Goal: Information Seeking & Learning: Find specific fact

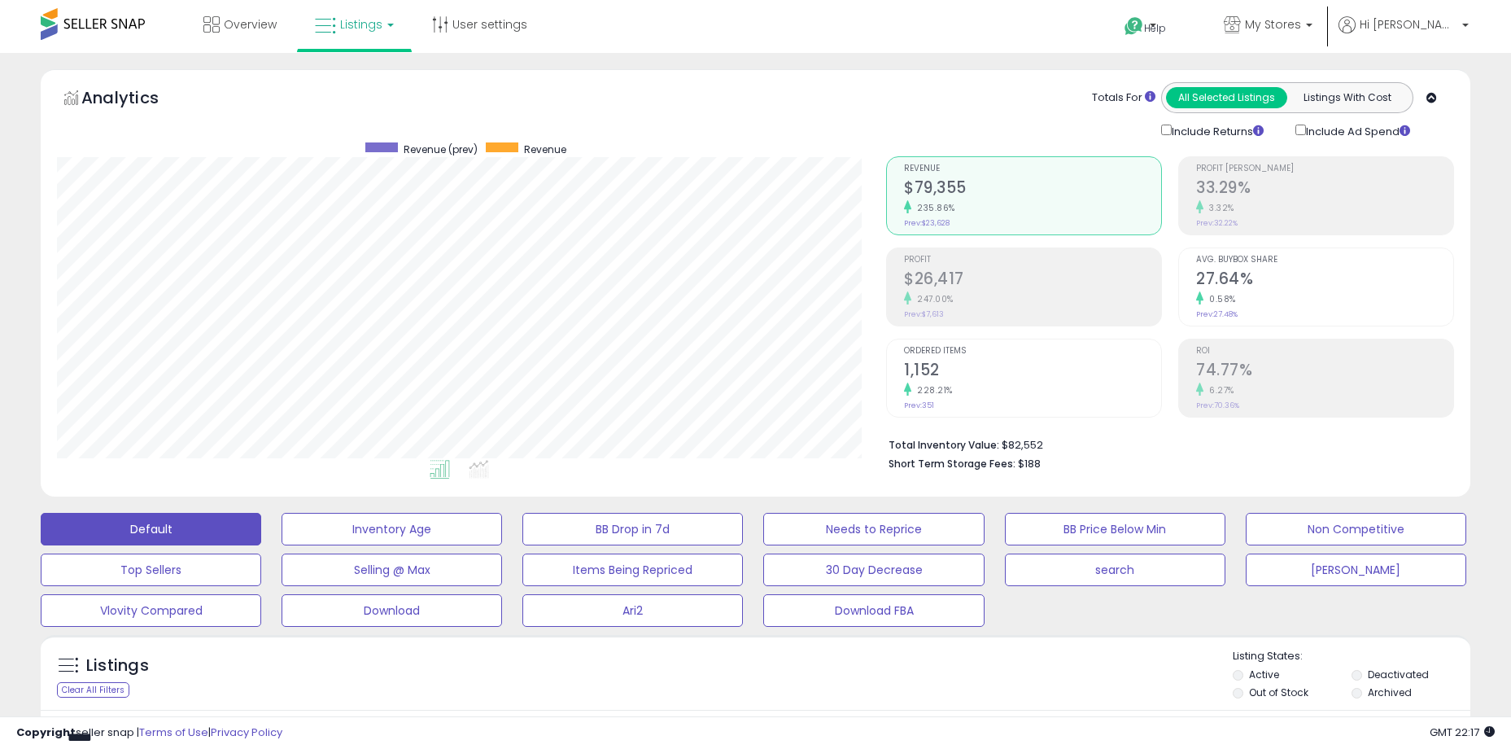
select select "**"
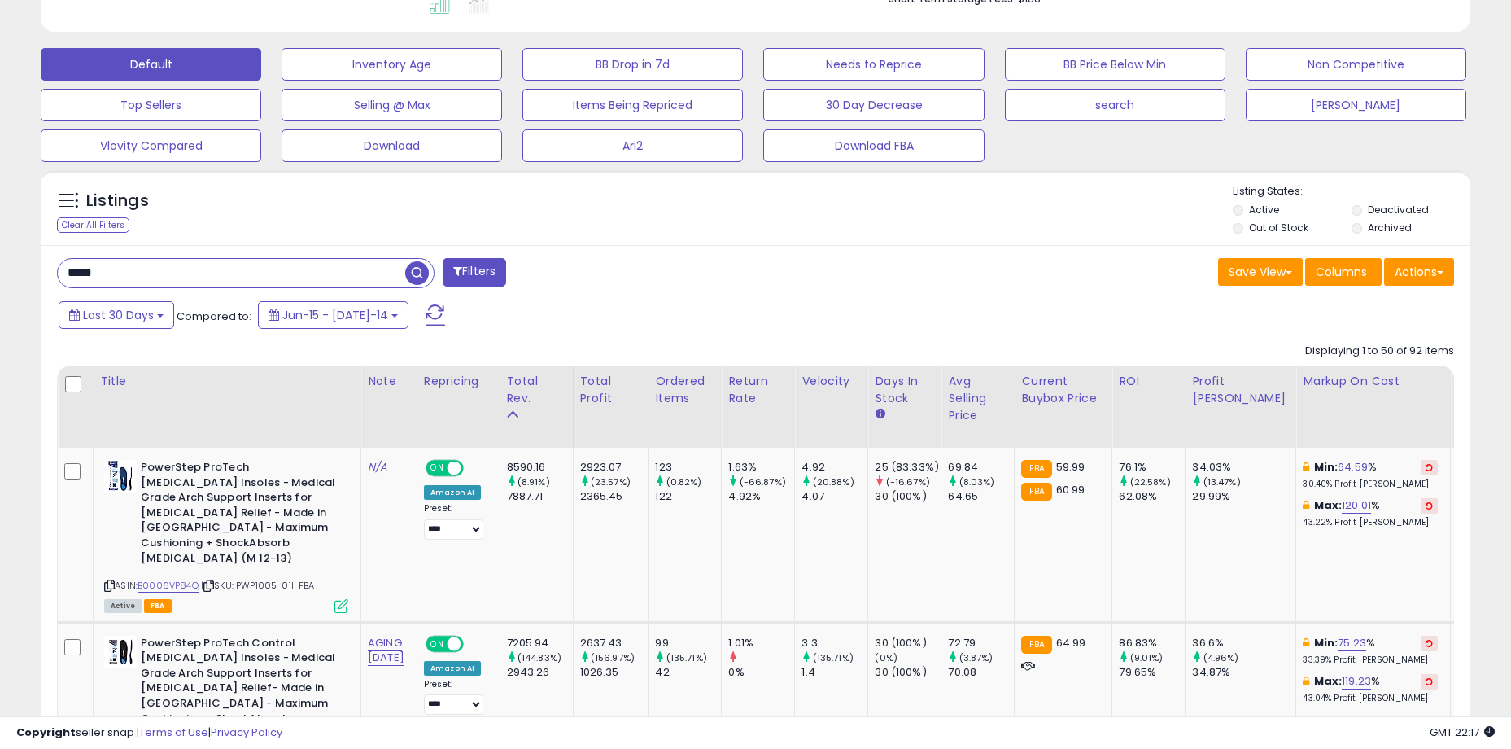
click at [146, 270] on input "*****" at bounding box center [231, 273] width 347 height 28
click at [142, 273] on input "*****" at bounding box center [231, 273] width 347 height 28
type input "*******"
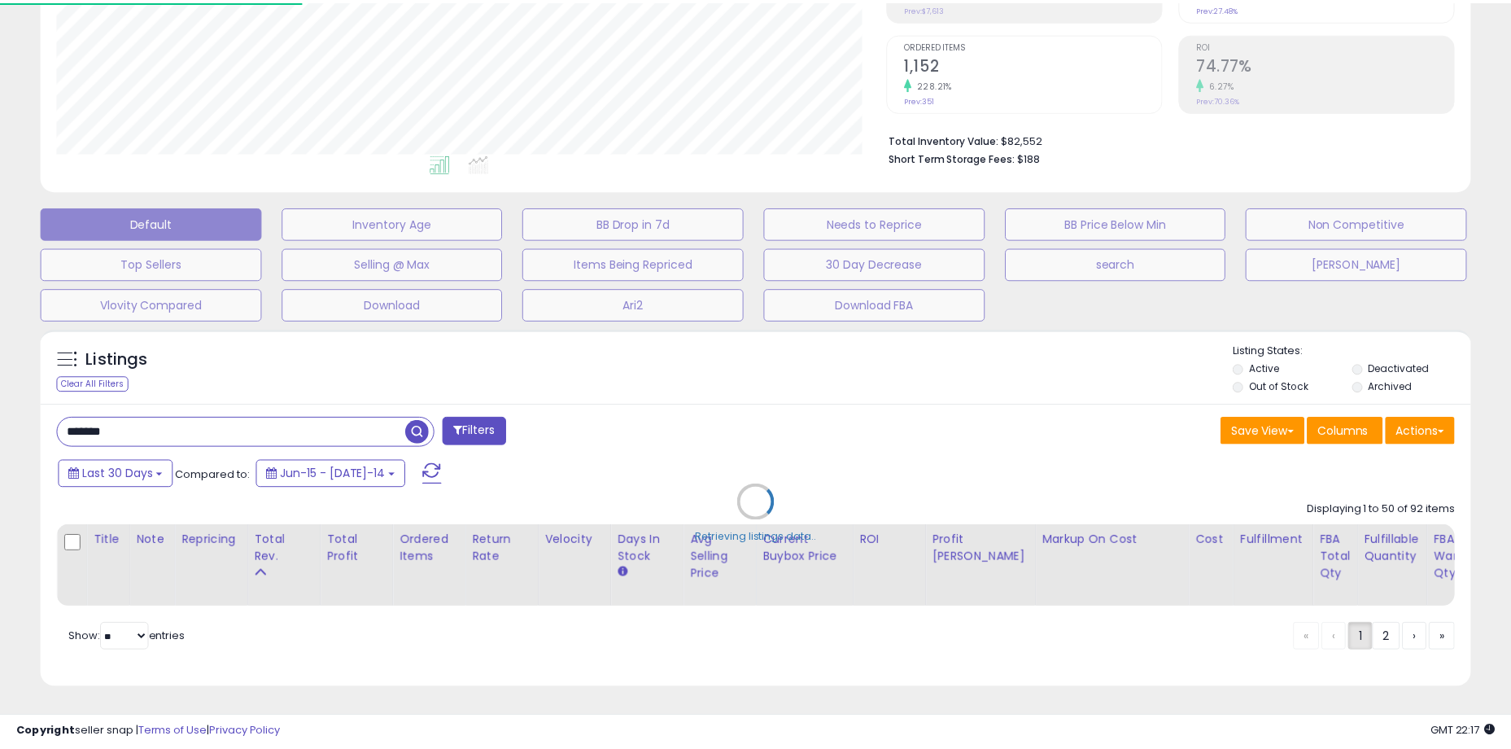
scroll to position [334, 836]
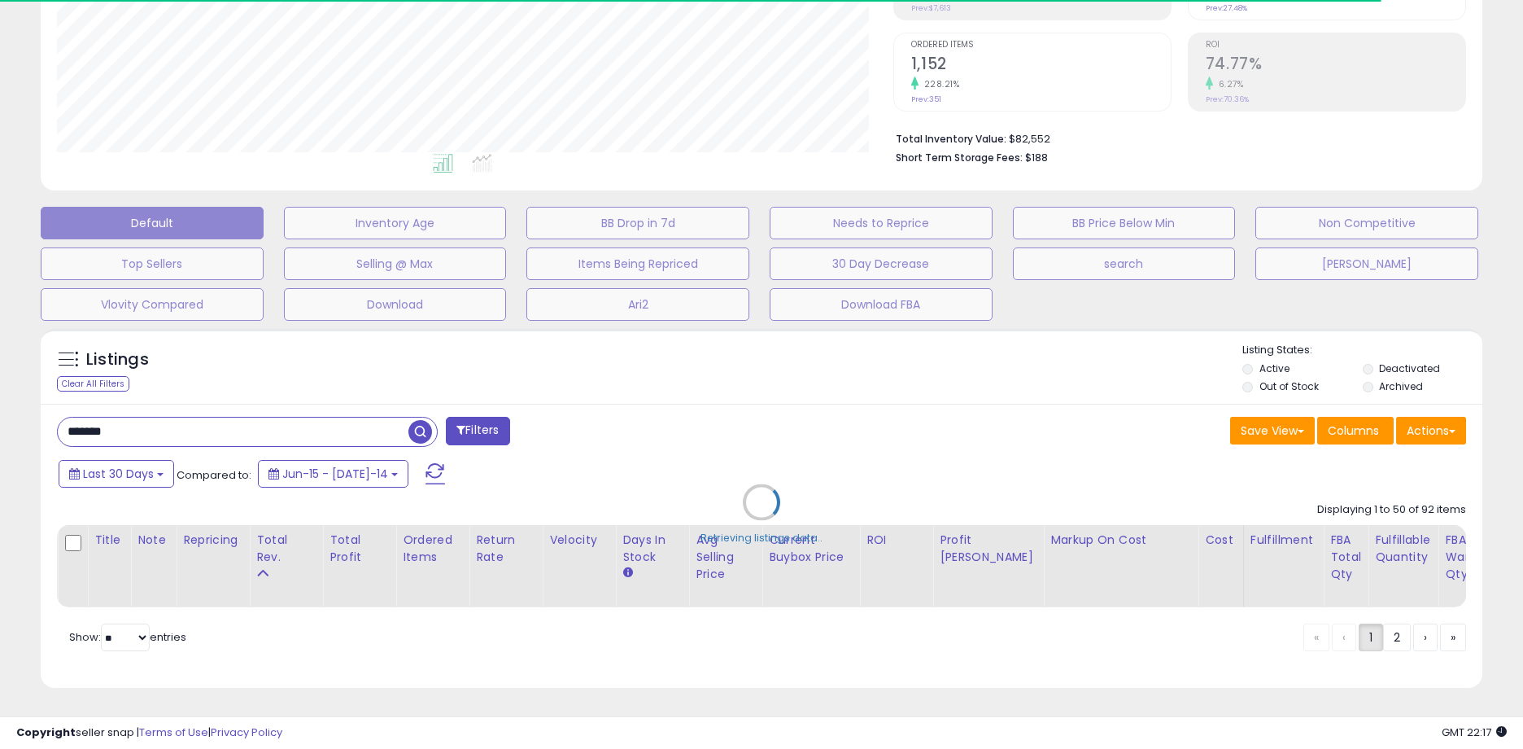
click at [434, 365] on div "Retrieving listings data.." at bounding box center [761, 514] width 1466 height 387
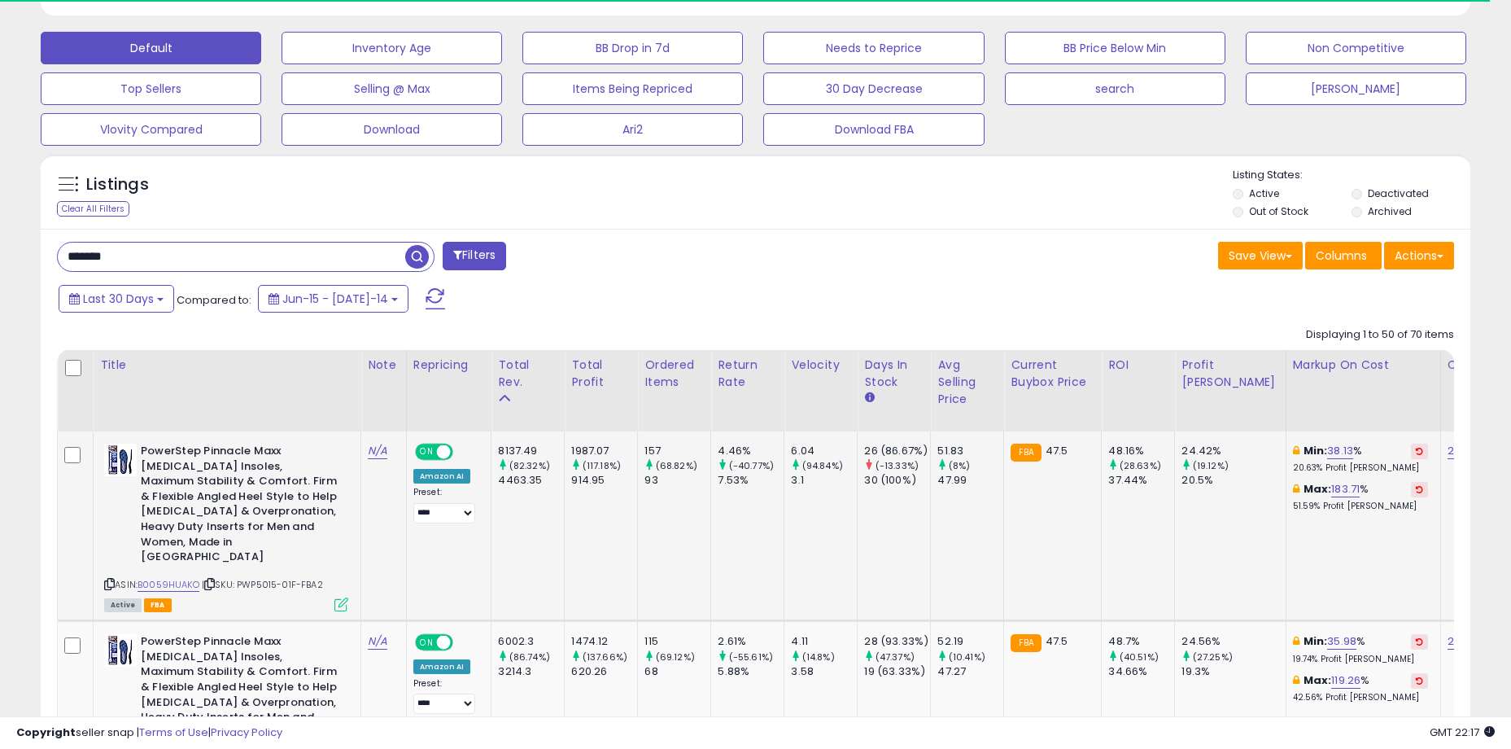
scroll to position [644, 0]
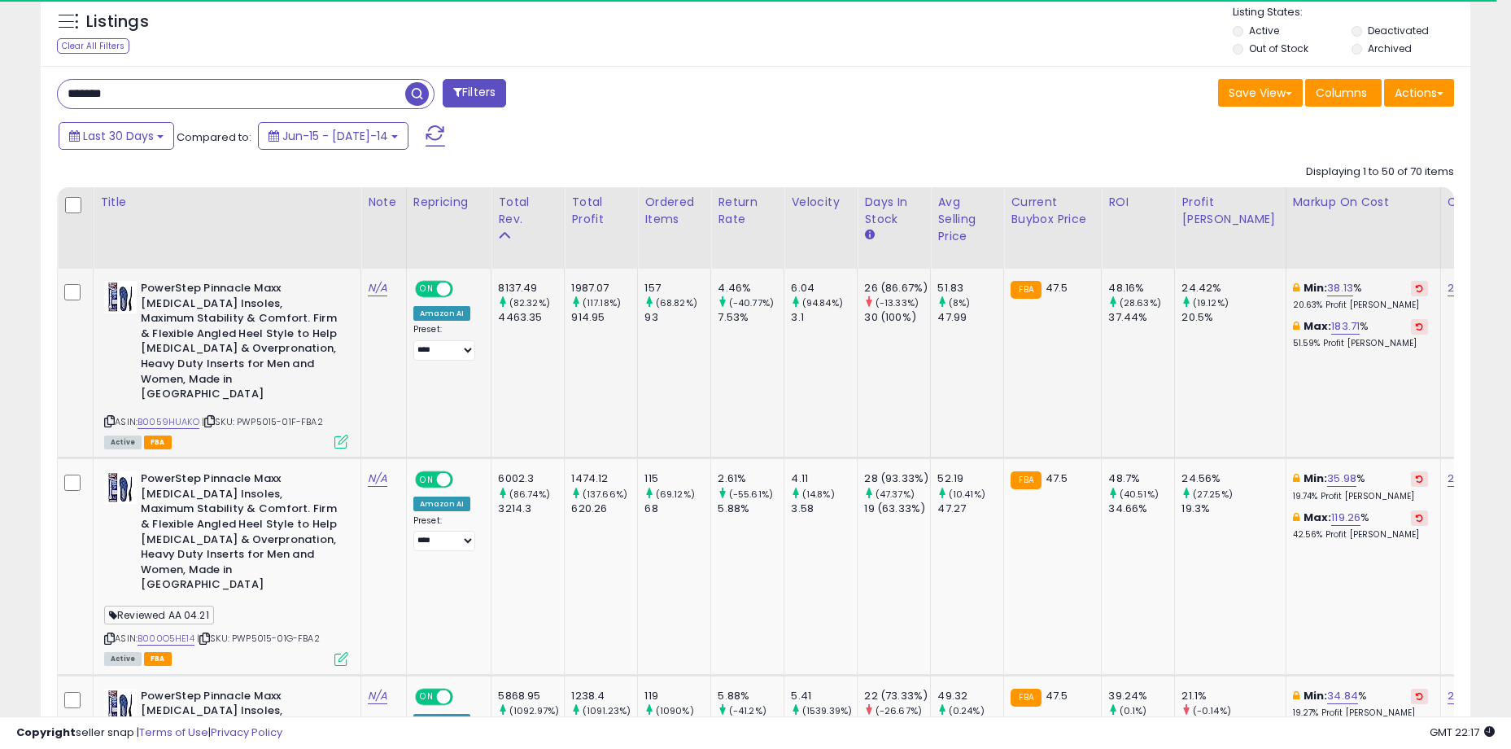
click at [542, 371] on td "8137.49 (82.32%) 4463.35" at bounding box center [527, 364] width 73 height 190
drag, startPoint x: 277, startPoint y: 388, endPoint x: 327, endPoint y: 389, distance: 50.5
click at [327, 389] on div "ASIN: B0059HUAKO | SKU: PWP5015-01F-FBA2 Active FBA" at bounding box center [226, 364] width 244 height 166
drag, startPoint x: 322, startPoint y: 396, endPoint x: 259, endPoint y: 391, distance: 63.7
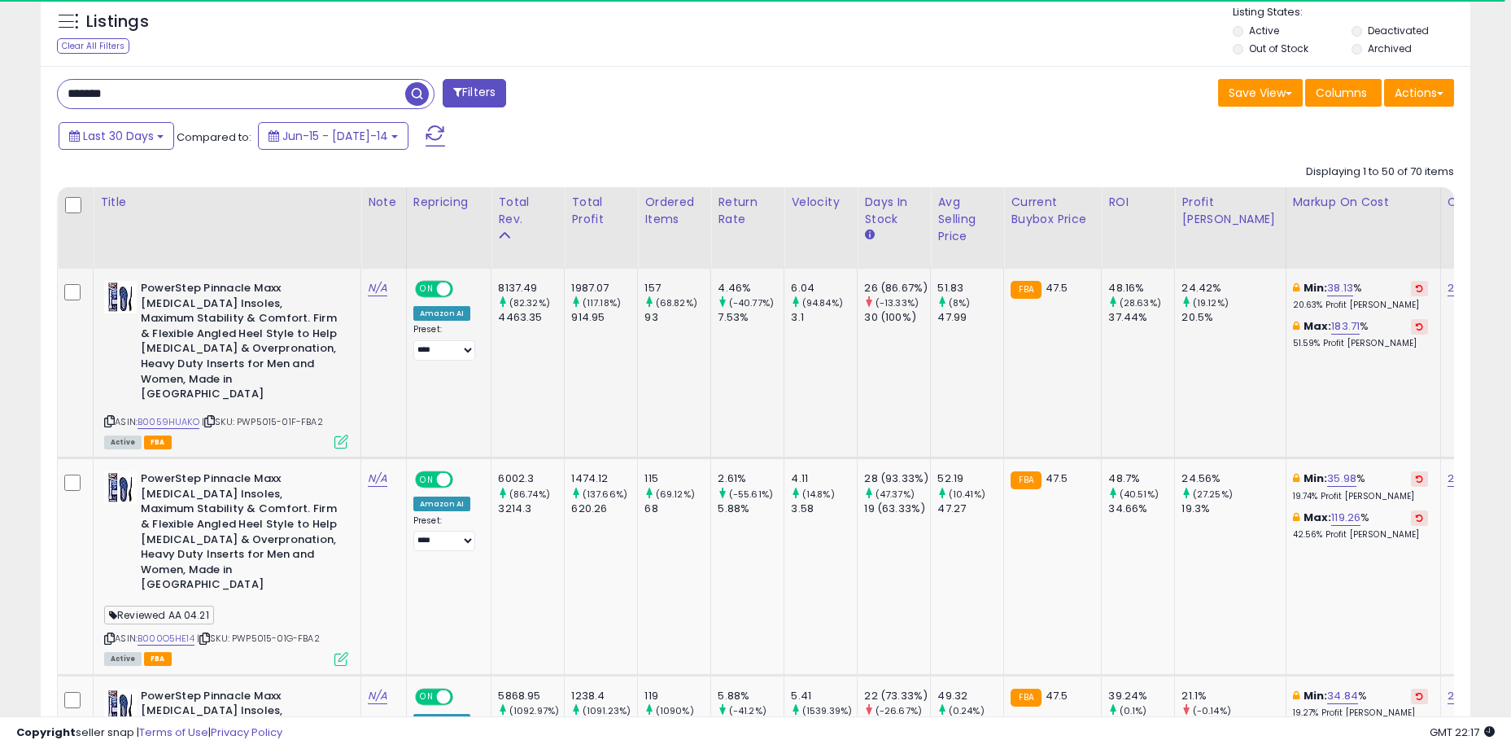
click at [259, 415] on span "| SKU: PWP5015-01F-FBA2" at bounding box center [262, 421] width 121 height 13
click at [251, 415] on span "| SKU: PWP5015-01F-FBA2" at bounding box center [262, 421] width 121 height 13
drag, startPoint x: 246, startPoint y: 391, endPoint x: 313, endPoint y: 390, distance: 67.5
click at [313, 415] on span "| SKU: PWP5015-01F-FBA2" at bounding box center [262, 421] width 121 height 13
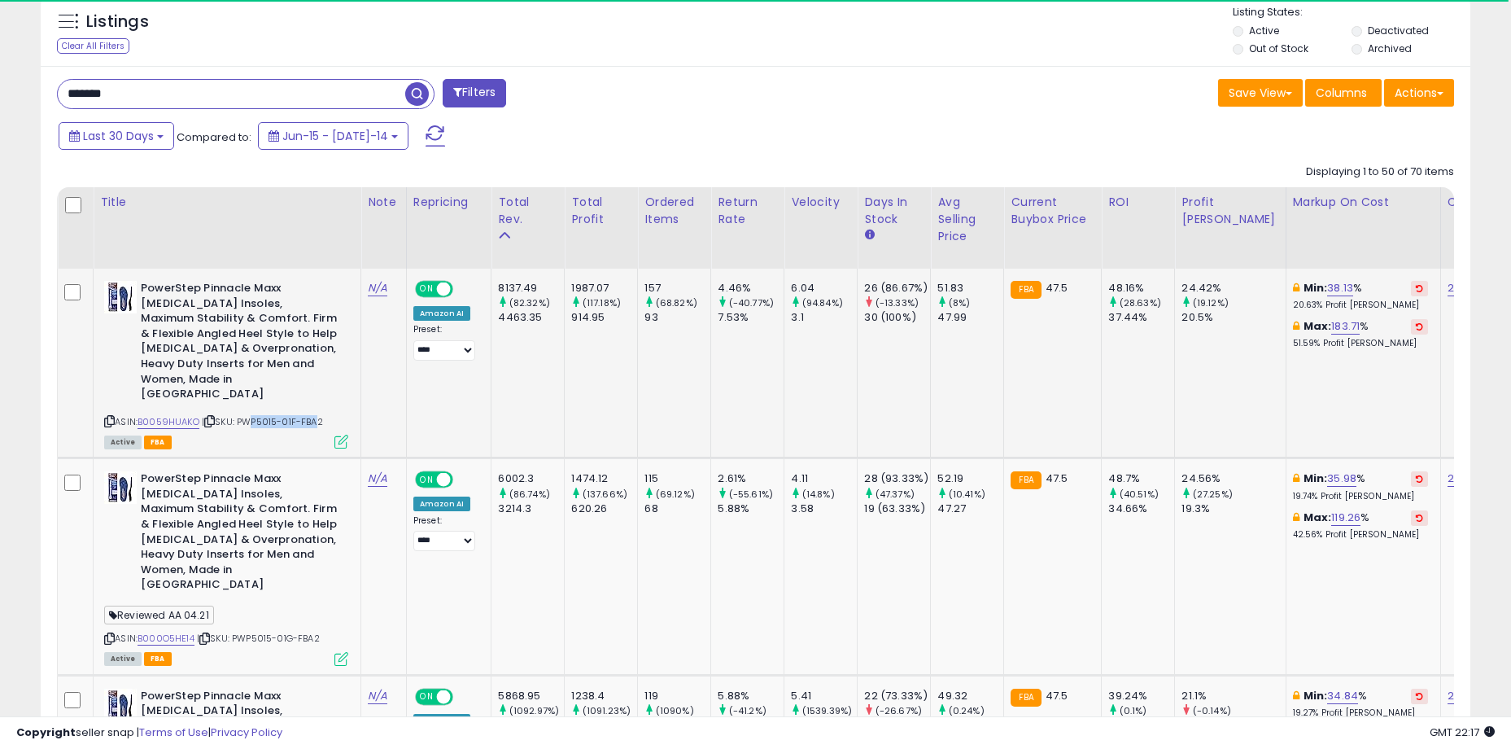
click at [313, 415] on span "| SKU: PWP5015-01F-FBA2" at bounding box center [262, 421] width 121 height 13
drag, startPoint x: 325, startPoint y: 391, endPoint x: 244, endPoint y: 391, distance: 81.4
click at [244, 391] on div "ASIN: B0059HUAKO | SKU: PWP5015-01F-FBA2 Active FBA" at bounding box center [226, 364] width 244 height 166
click at [244, 415] on span "| SKU: PWP5015-01F-FBA2" at bounding box center [262, 421] width 121 height 13
drag, startPoint x: 254, startPoint y: 392, endPoint x: 353, endPoint y: 391, distance: 99.3
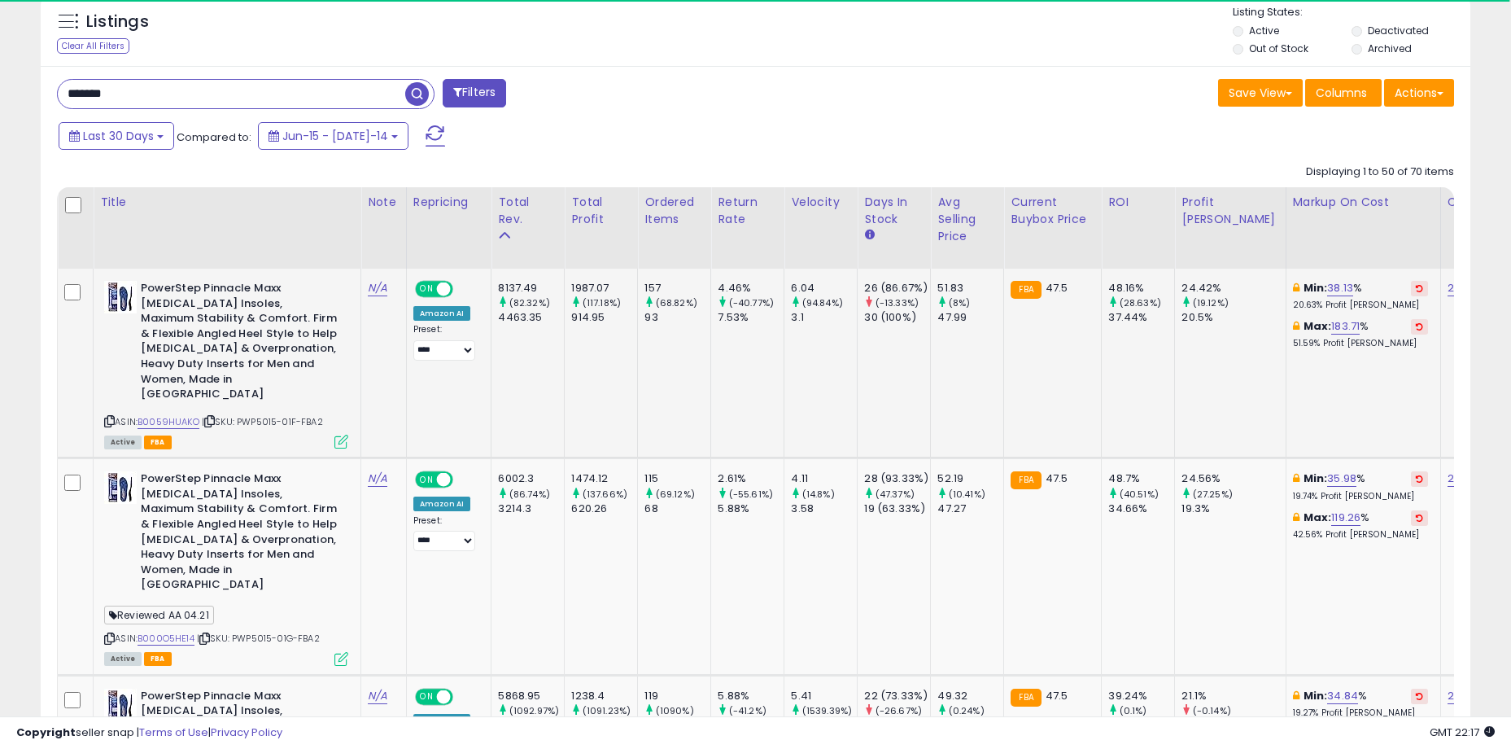
click at [353, 391] on td "PowerStep Pinnacle Maxx [MEDICAL_DATA] Insoles, Maximum Stability & Comfort. Fi…" at bounding box center [228, 364] width 268 height 190
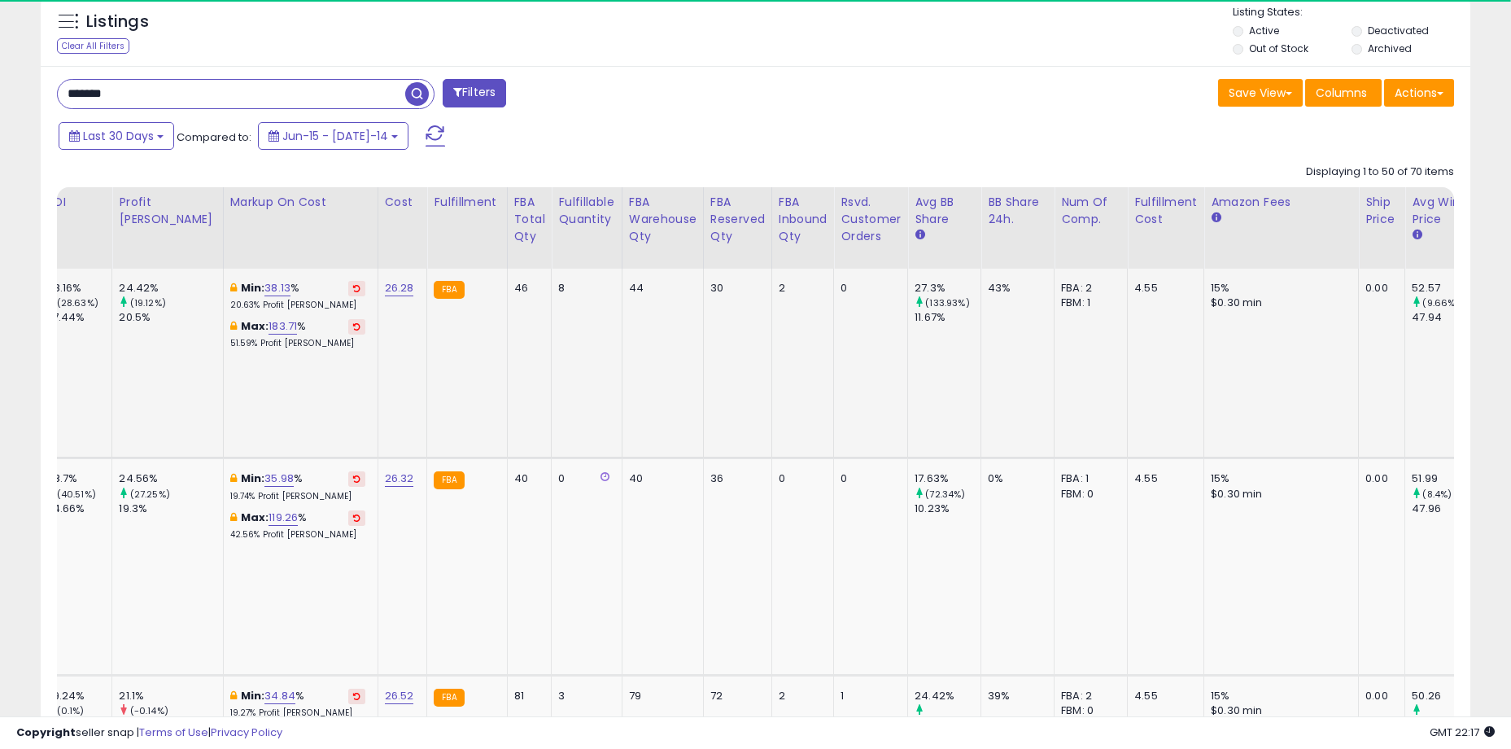
scroll to position [0, 0]
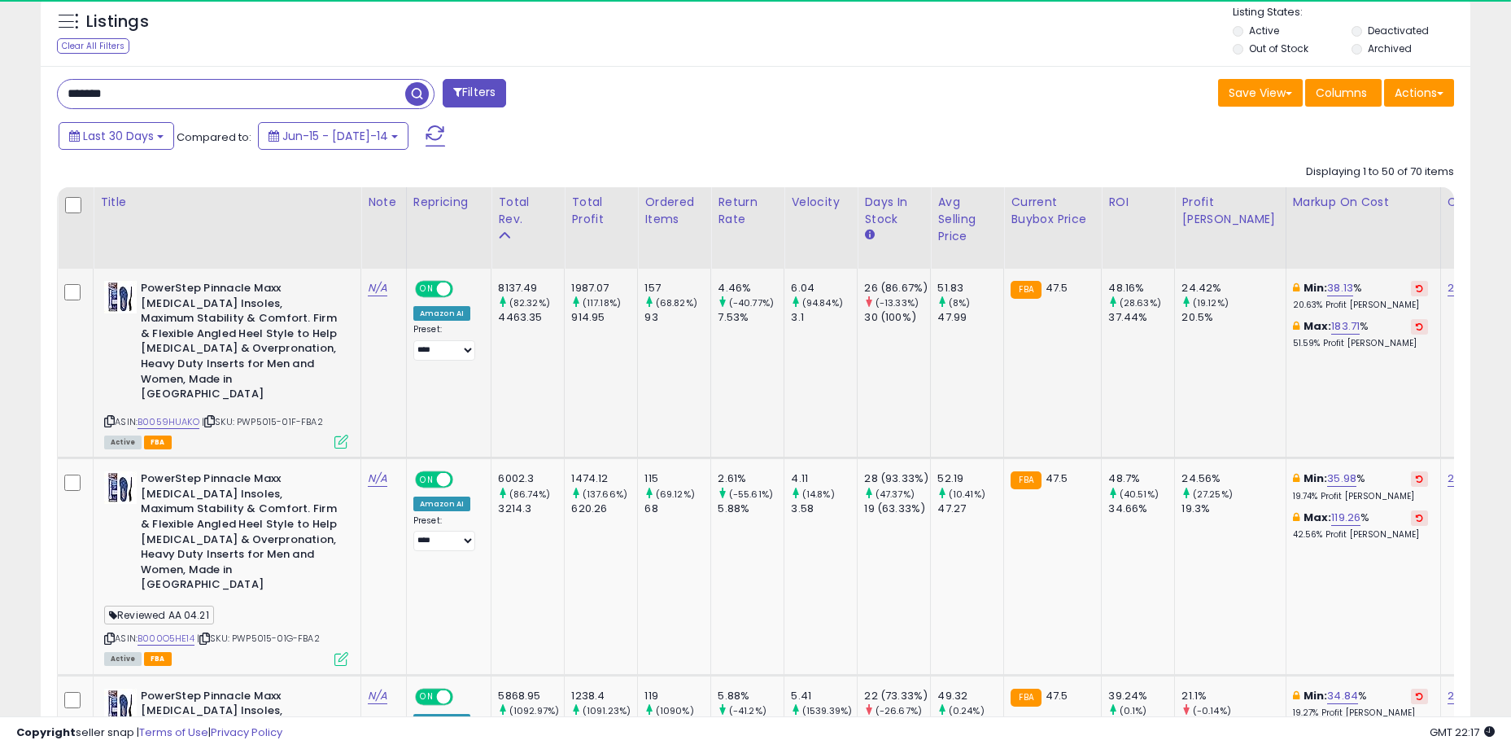
click at [263, 336] on b "PowerStep Pinnacle Maxx [MEDICAL_DATA] Insoles, Maximum Stability & Comfort. Fi…" at bounding box center [240, 343] width 198 height 125
drag, startPoint x: 264, startPoint y: 316, endPoint x: 291, endPoint y: 345, distance: 40.3
click at [291, 345] on b "PowerStep Pinnacle Maxx [MEDICAL_DATA] Insoles, Maximum Stability & Comfort. Fi…" at bounding box center [240, 343] width 198 height 125
